Goal: Find specific page/section: Find specific page/section

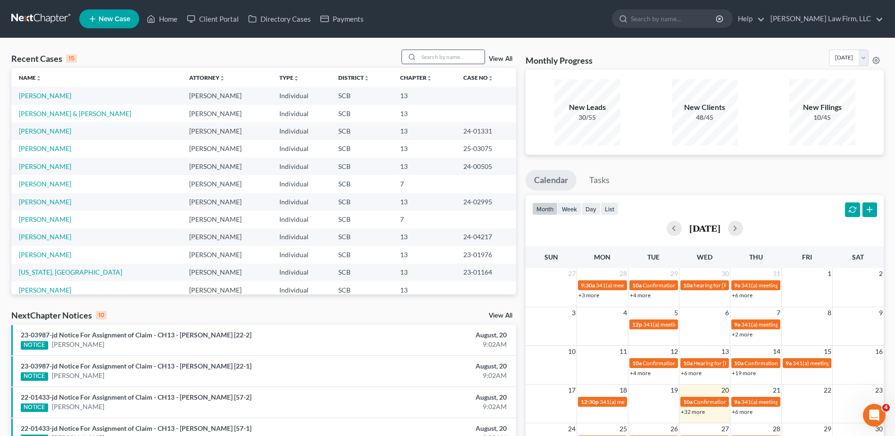
click at [454, 58] on input "search" at bounding box center [451, 57] width 66 height 14
type input "stacks"
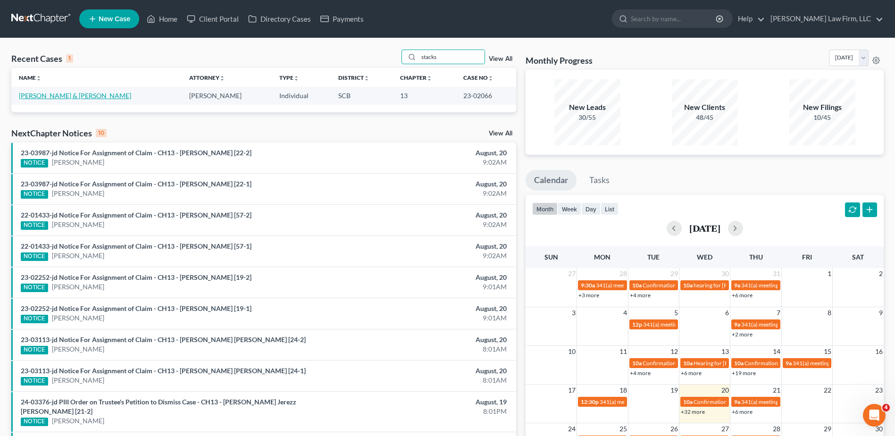
click at [51, 94] on link "[PERSON_NAME] & [PERSON_NAME]" at bounding box center [75, 95] width 112 height 8
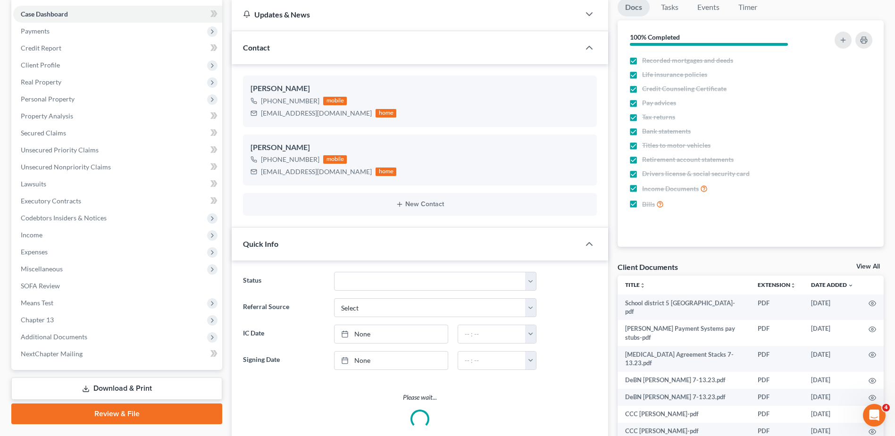
select select "3"
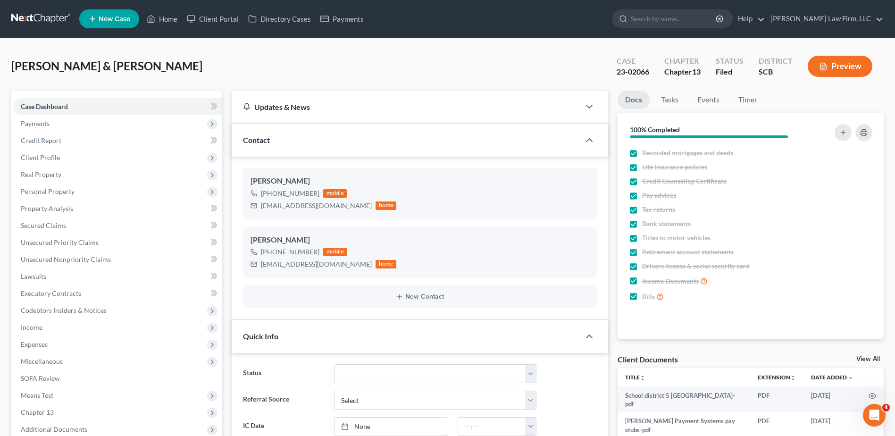
click at [42, 18] on link at bounding box center [41, 18] width 60 height 17
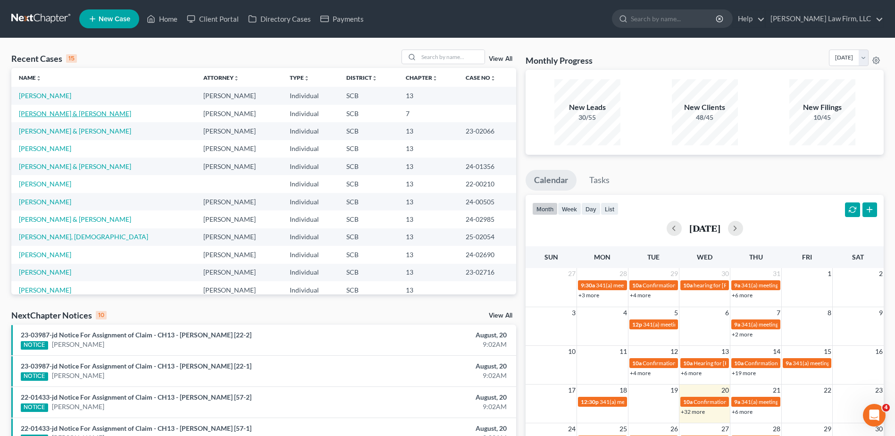
click at [47, 114] on link "Brown, Travis & Legare-Brown, Samantha" at bounding box center [75, 113] width 112 height 8
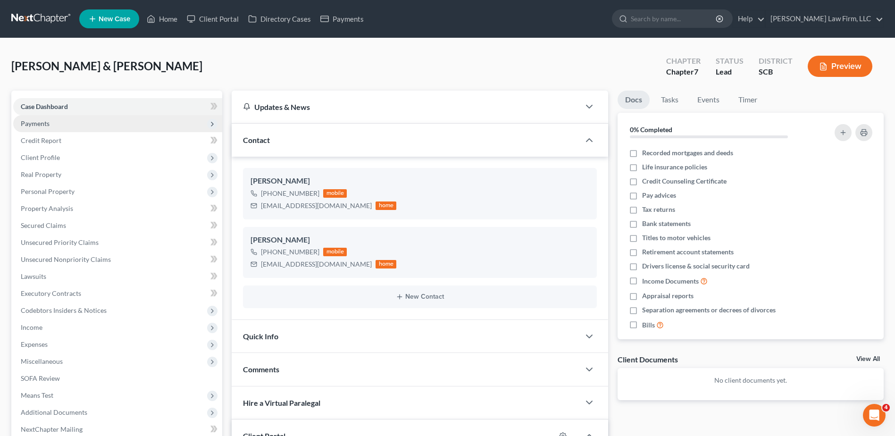
click at [43, 126] on span "Payments" at bounding box center [35, 123] width 29 height 8
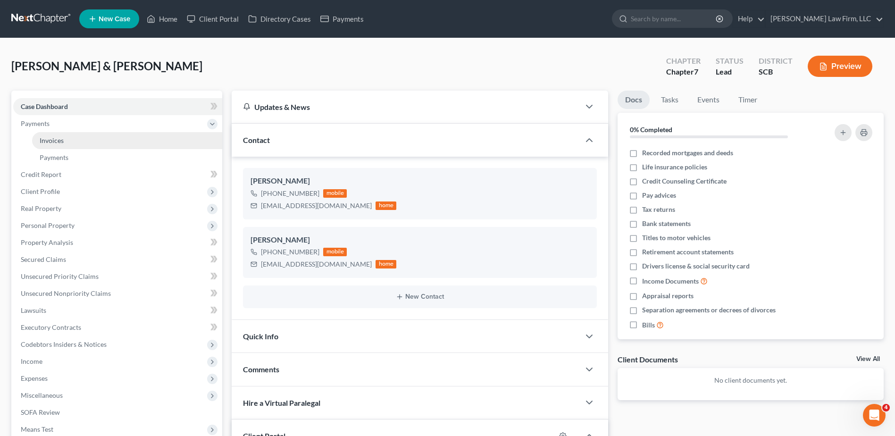
click at [59, 137] on span "Invoices" at bounding box center [52, 140] width 24 height 8
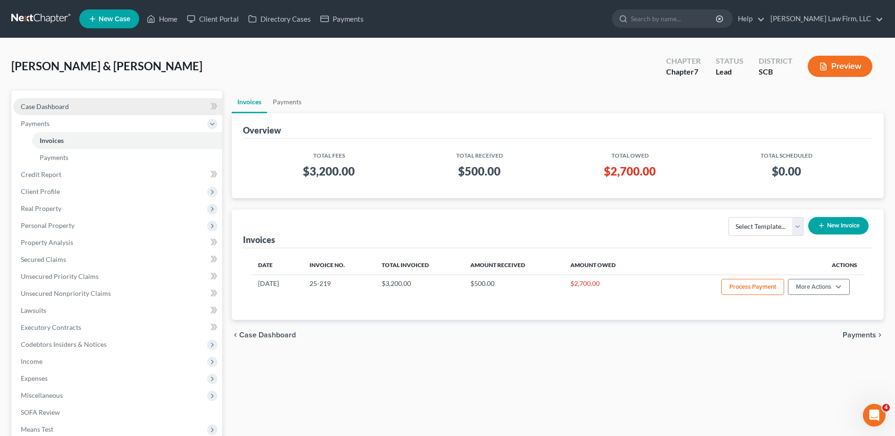
click at [52, 107] on span "Case Dashboard" at bounding box center [45, 106] width 48 height 8
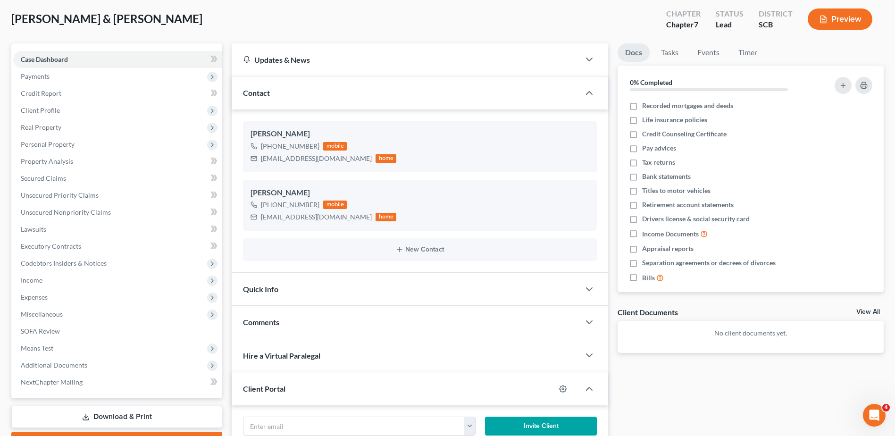
click at [269, 326] on span "Comments" at bounding box center [261, 321] width 36 height 9
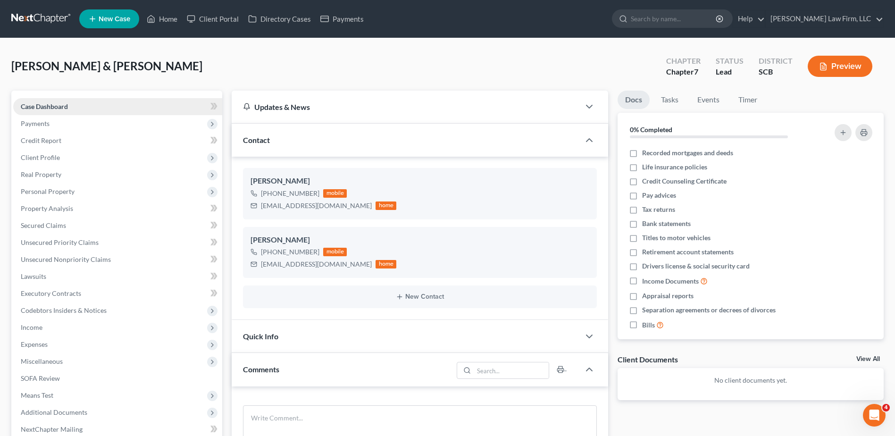
click at [63, 109] on span "Case Dashboard" at bounding box center [44, 106] width 47 height 8
click at [704, 22] on input "search" at bounding box center [674, 18] width 86 height 17
type input "samantha"
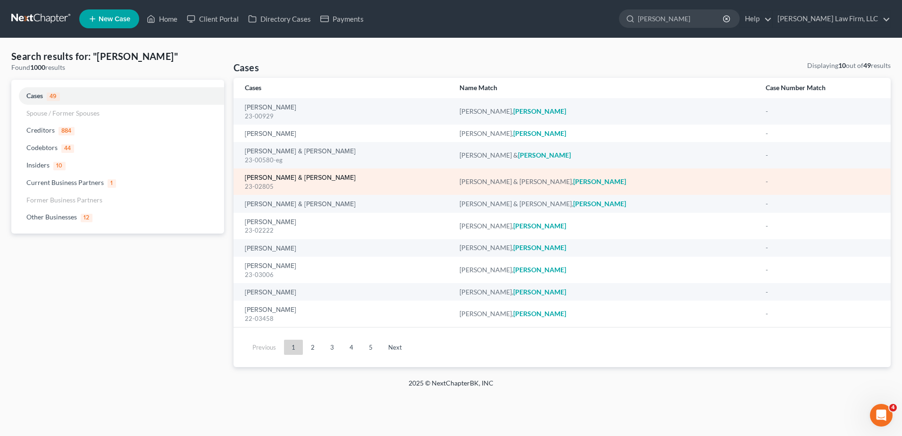
click at [308, 176] on link "Brown, Travis & Legare-Brown, Samantha" at bounding box center [300, 177] width 111 height 7
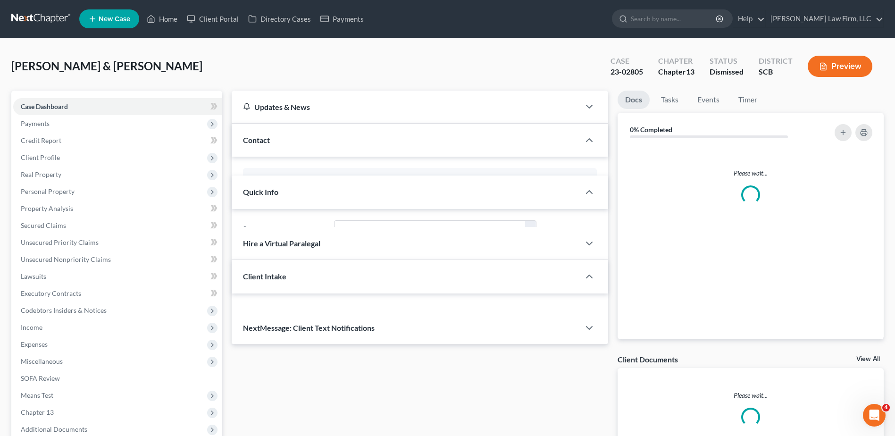
select select "0"
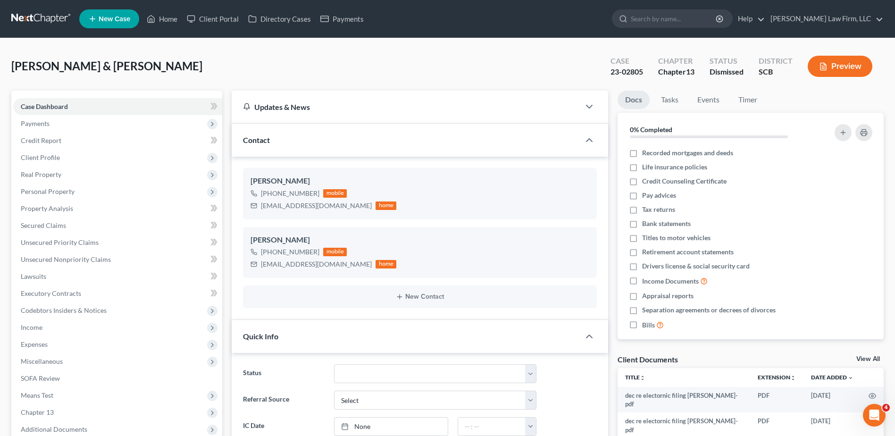
click at [24, 17] on link at bounding box center [41, 18] width 60 height 17
